Goal: Task Accomplishment & Management: Manage account settings

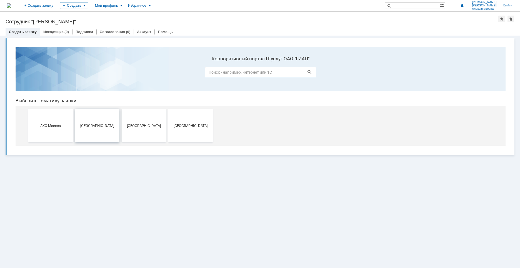
click at [87, 132] on button "[GEOGRAPHIC_DATA]" at bounding box center [97, 125] width 44 height 33
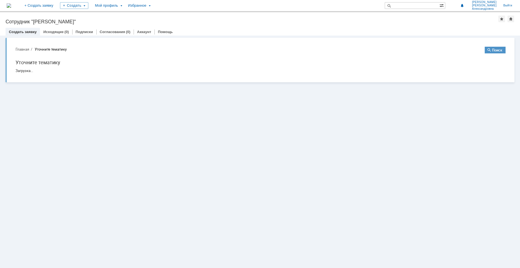
click at [20, 20] on div "Сотрудник "[PERSON_NAME]"" at bounding box center [252, 22] width 493 height 6
click at [11, 5] on img at bounding box center [9, 5] width 4 height 4
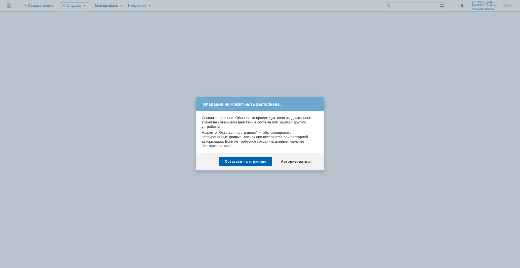
click at [384, 140] on div at bounding box center [260, 134] width 520 height 268
click at [255, 160] on div "Остаться на странице" at bounding box center [245, 161] width 53 height 9
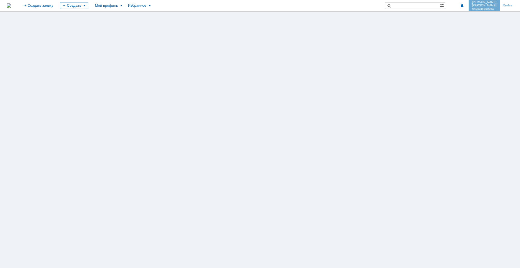
click at [479, 9] on span "Александровна" at bounding box center [484, 8] width 25 height 3
click at [125, 7] on div "Мой профиль" at bounding box center [108, 5] width 33 height 11
click at [127, 17] on link "Мой аккаунт" at bounding box center [114, 16] width 42 height 7
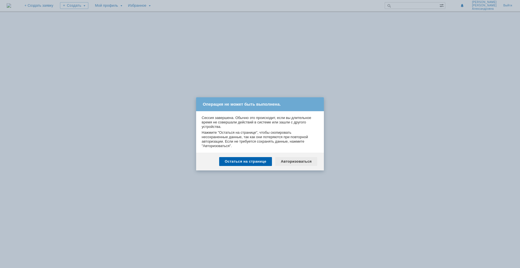
click at [298, 163] on div "Авторизоваться" at bounding box center [296, 161] width 42 height 9
